Goal: Navigation & Orientation: Find specific page/section

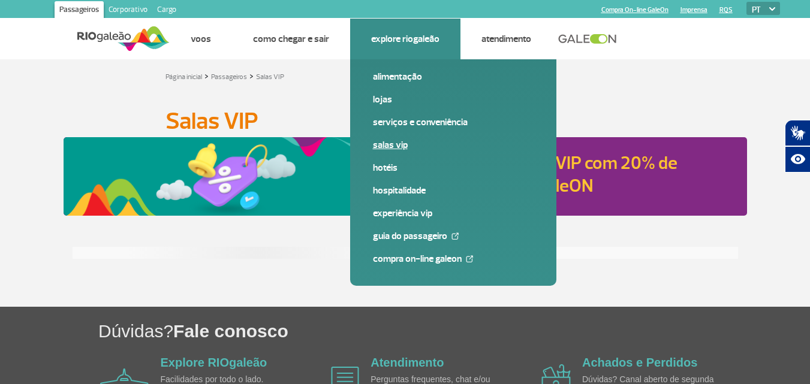
click at [396, 147] on link "Salas VIP" at bounding box center [453, 144] width 161 height 13
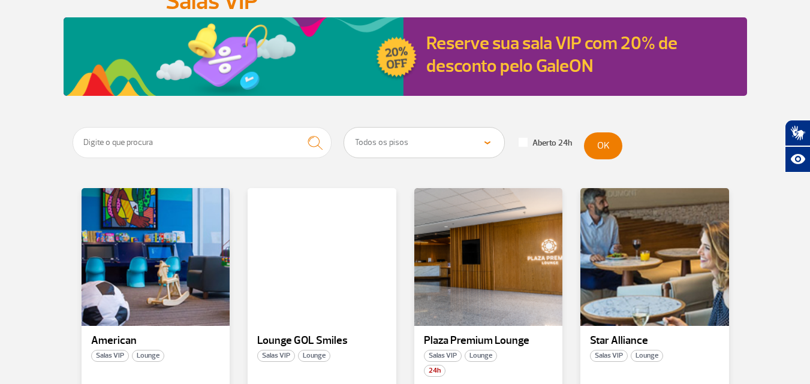
scroll to position [300, 0]
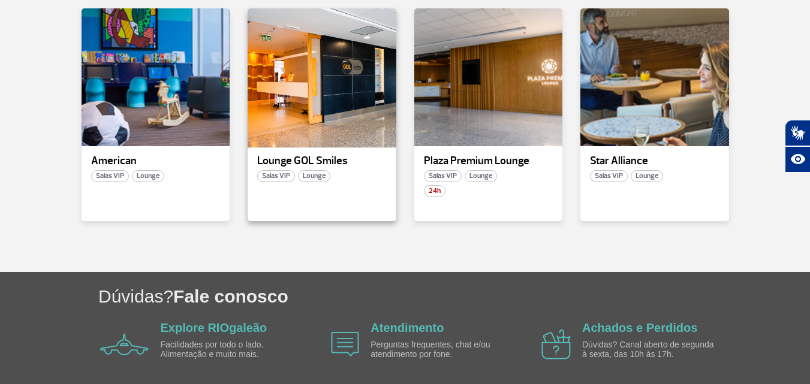
drag, startPoint x: 347, startPoint y: 96, endPoint x: 312, endPoint y: 98, distance: 35.4
click at [312, 98] on div at bounding box center [321, 77] width 151 height 141
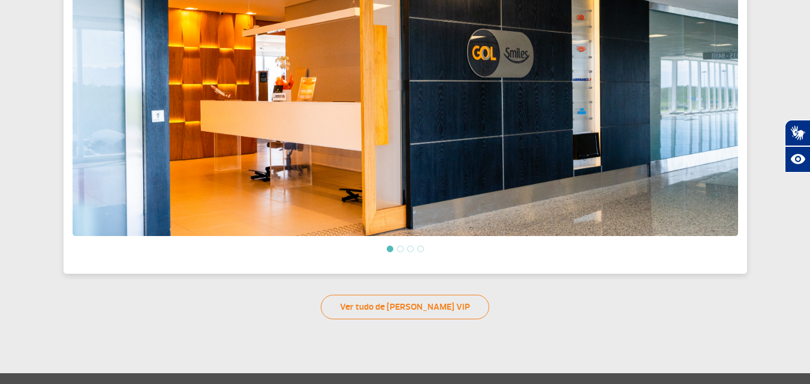
scroll to position [458, 0]
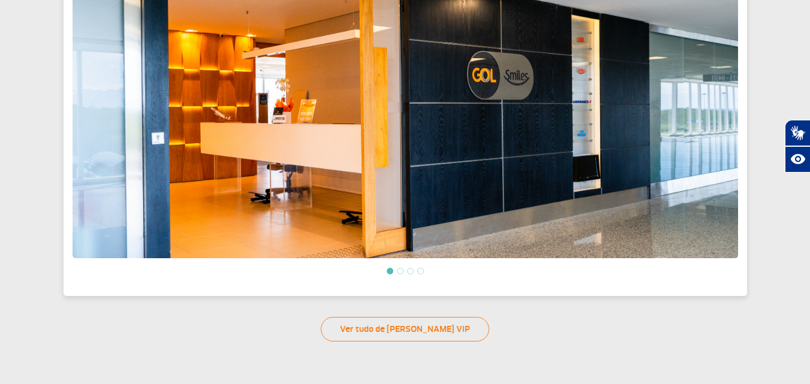
click at [399, 268] on li at bounding box center [400, 271] width 7 height 7
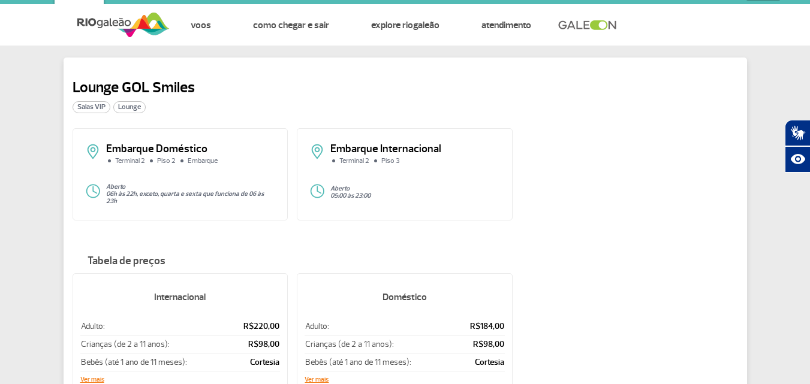
scroll to position [0, 0]
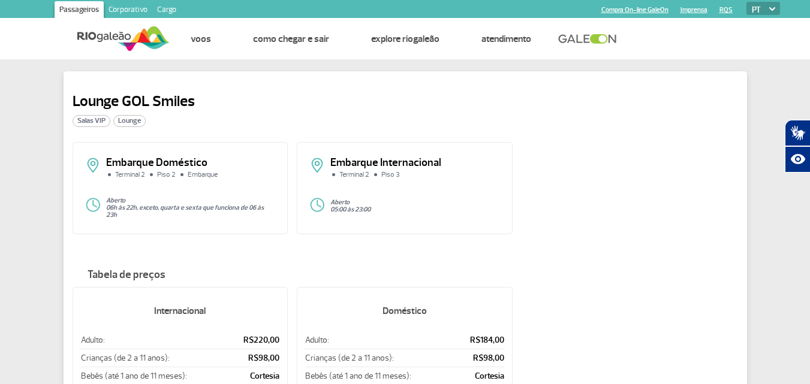
click at [184, 162] on p "Embarque Doméstico" at bounding box center [191, 163] width 170 height 11
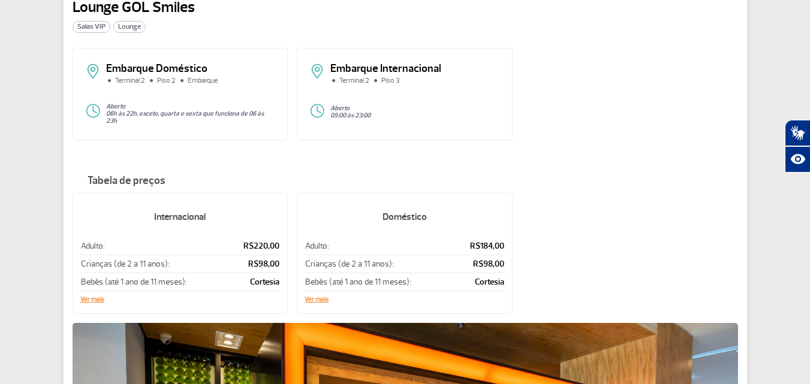
scroll to position [300, 0]
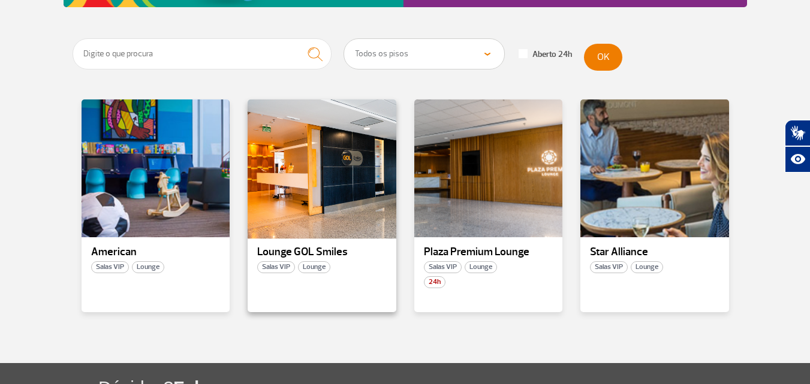
scroll to position [240, 0]
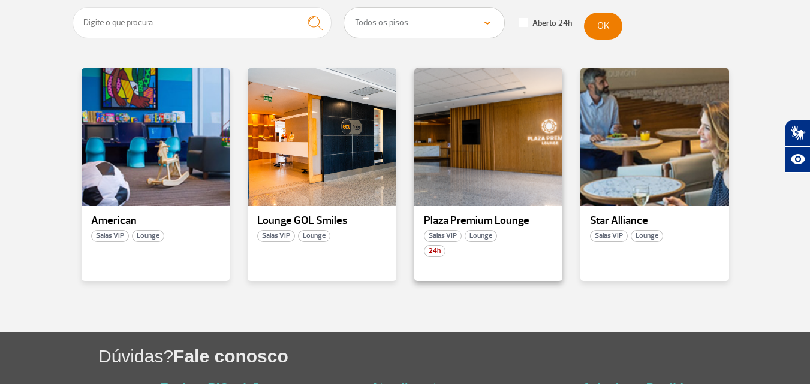
click at [477, 218] on p "Plaza Premium Lounge" at bounding box center [488, 221] width 129 height 12
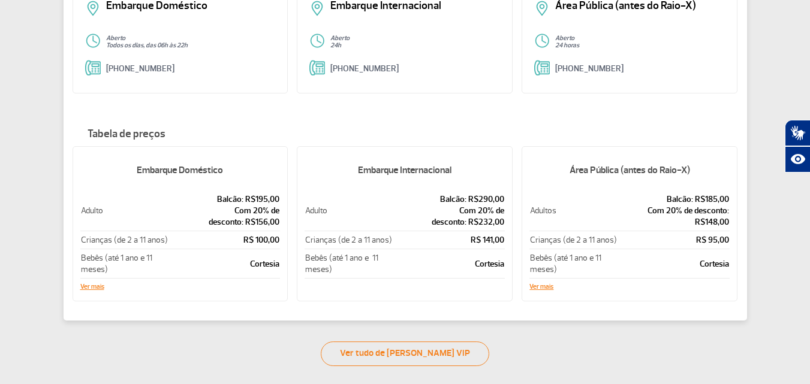
scroll to position [300, 0]
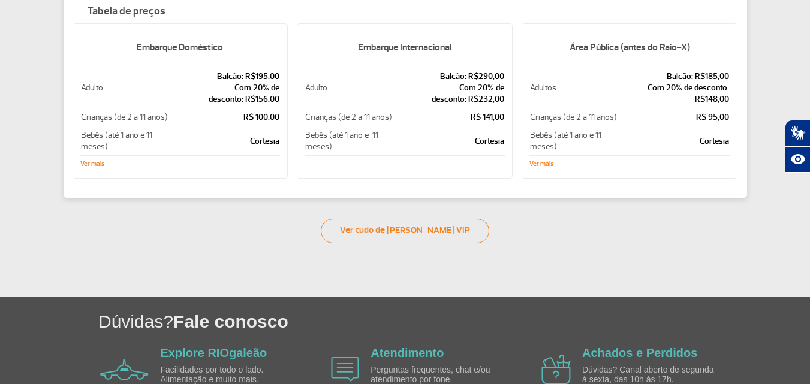
click at [423, 226] on link "Ver tudo de [PERSON_NAME] VIP" at bounding box center [405, 231] width 168 height 25
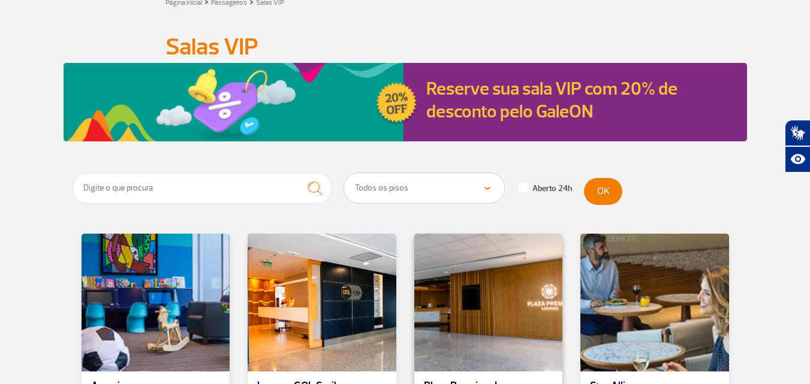
scroll to position [300, 0]
